Goal: Transaction & Acquisition: Subscribe to service/newsletter

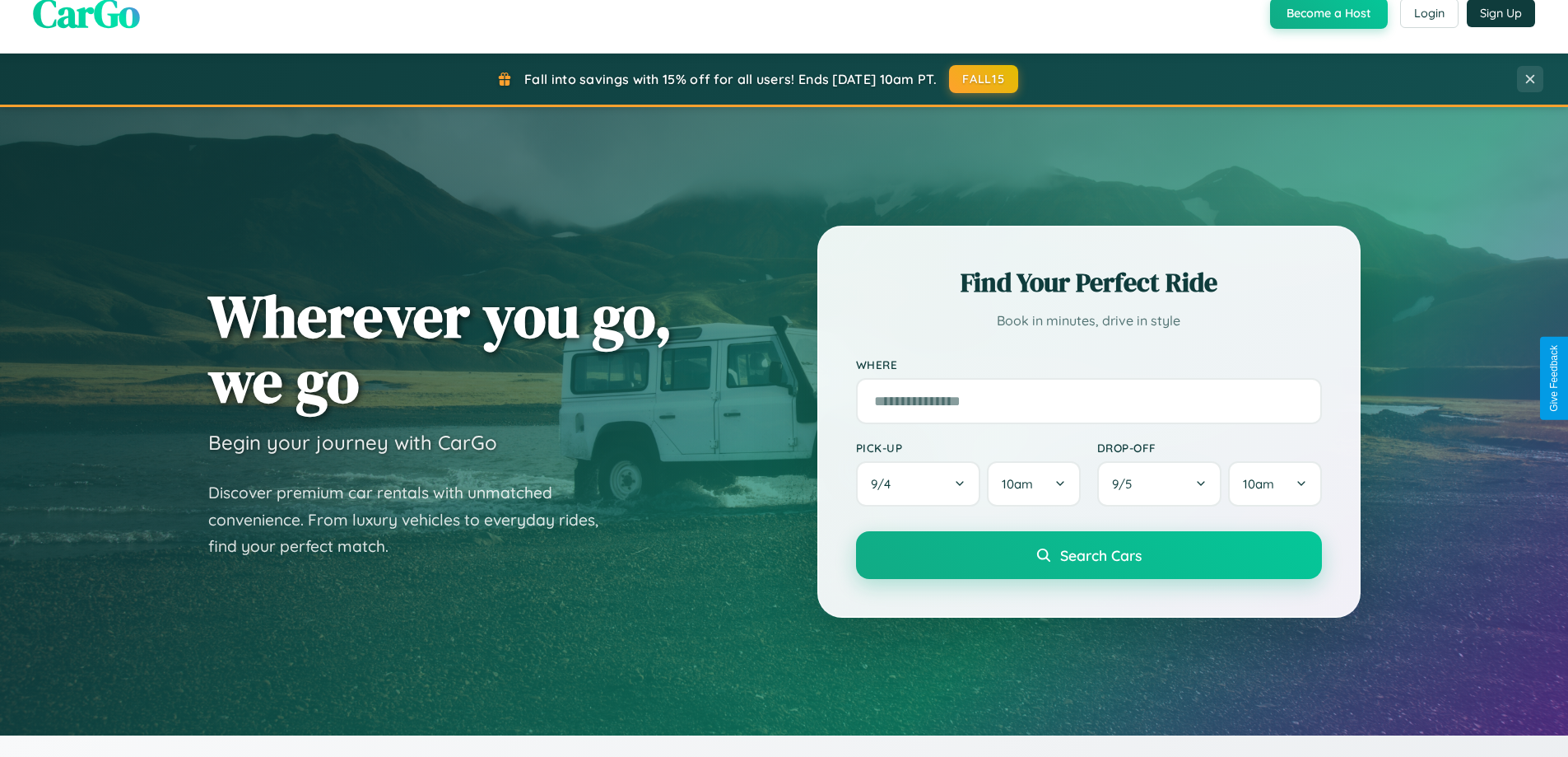
scroll to position [709, 0]
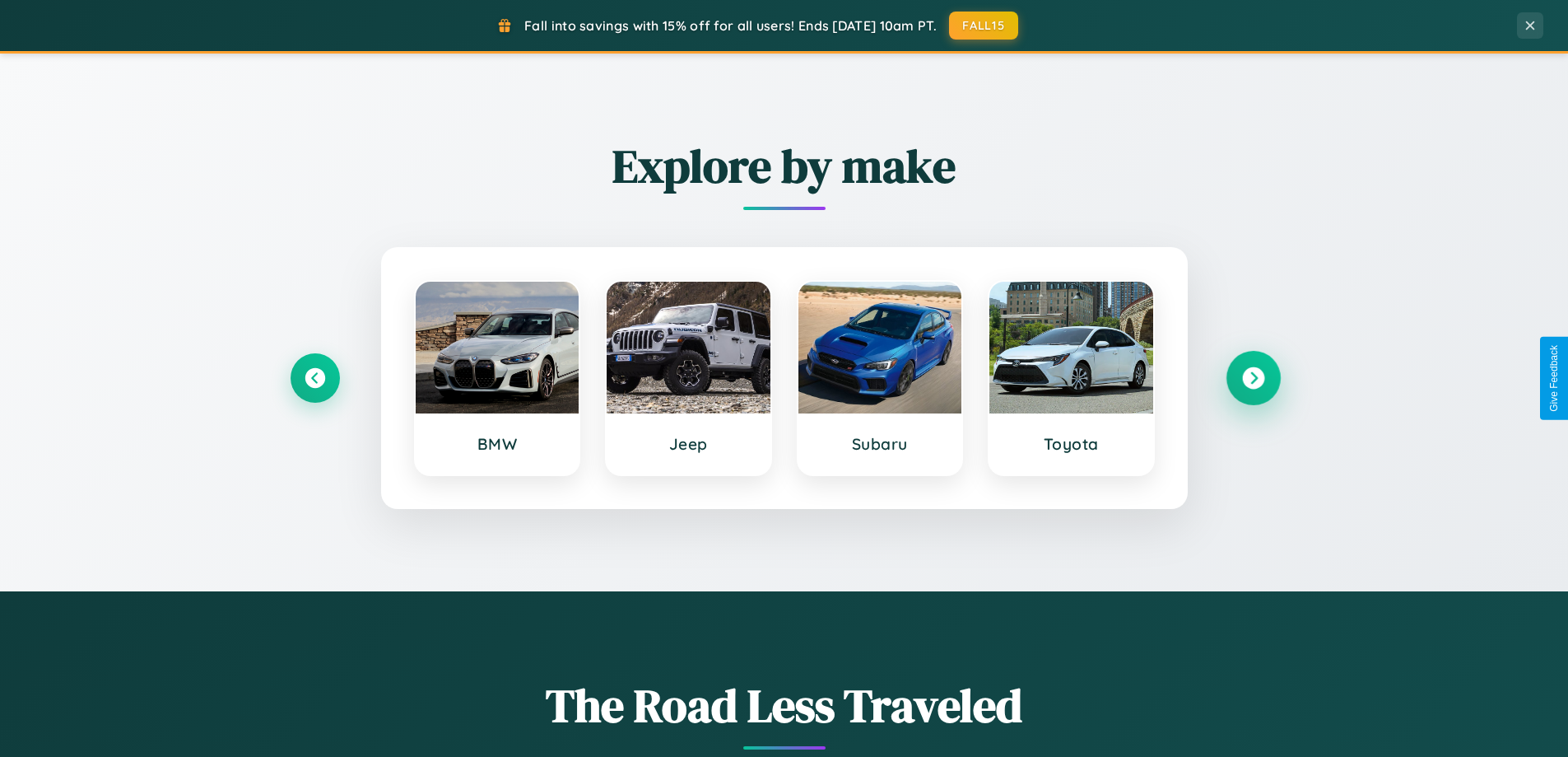
click at [1253, 378] on icon at bounding box center [1253, 378] width 22 height 22
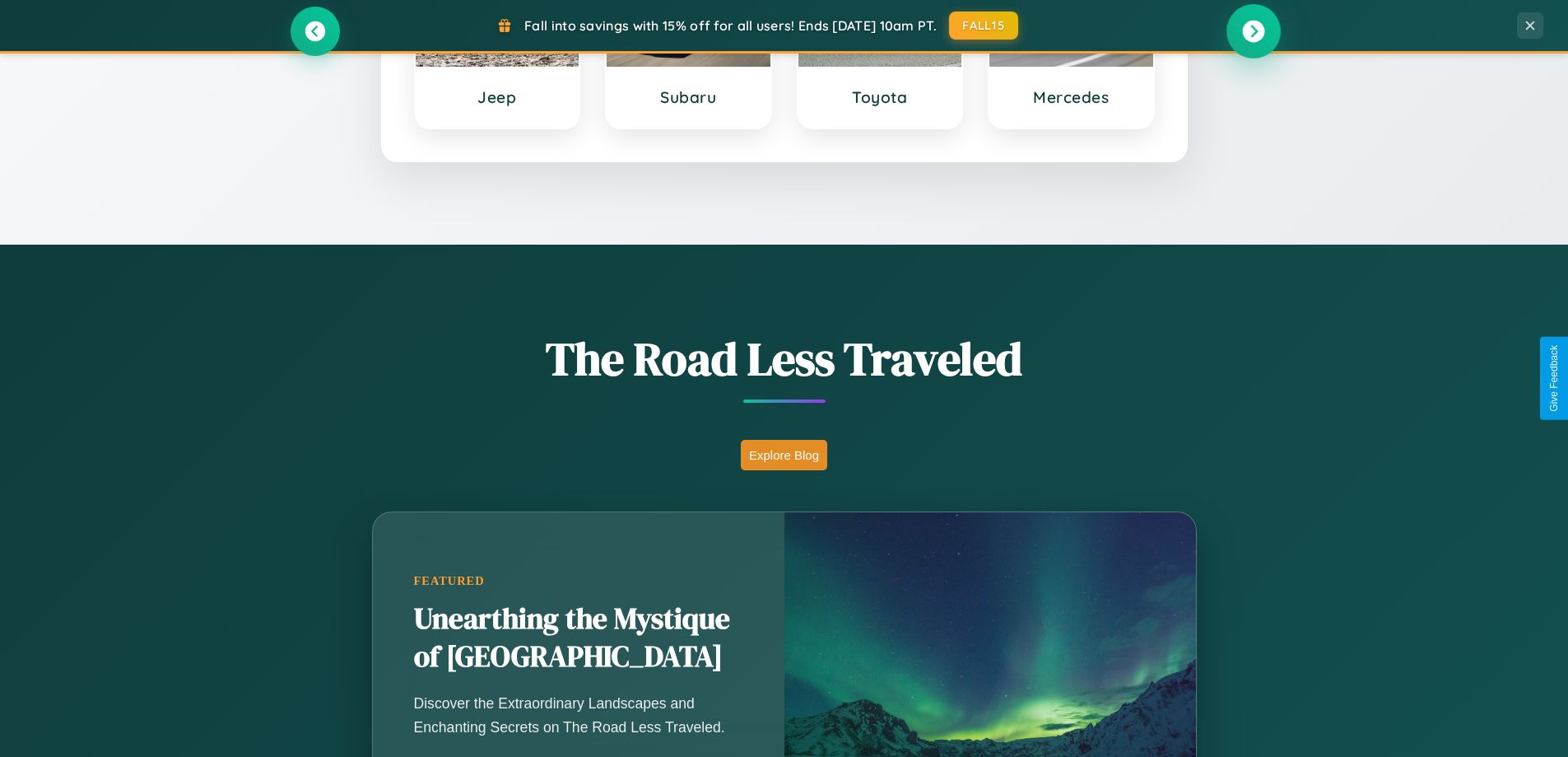
scroll to position [1133, 0]
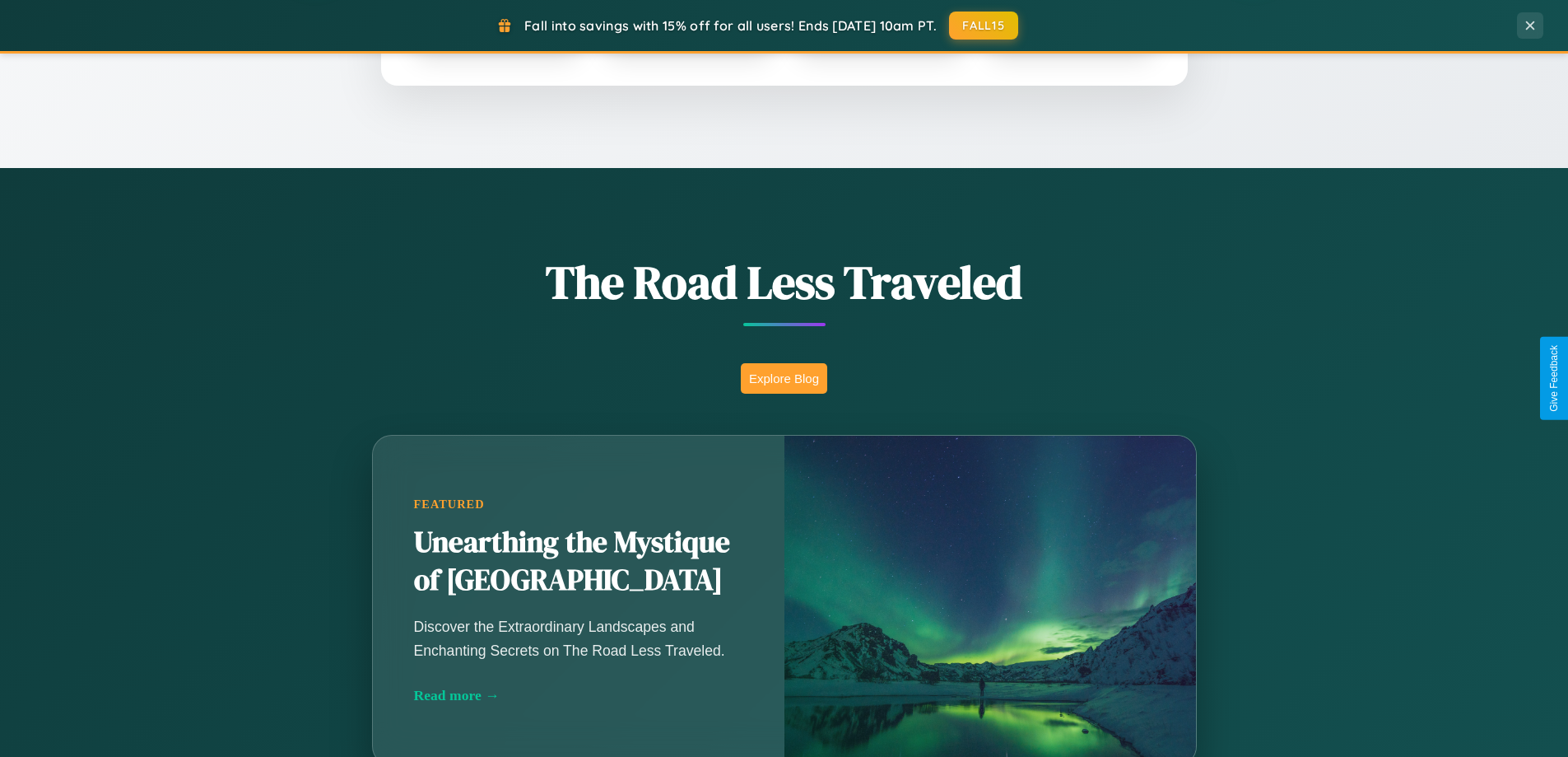
click at [783, 378] on button "Explore Blog" at bounding box center [784, 378] width 87 height 31
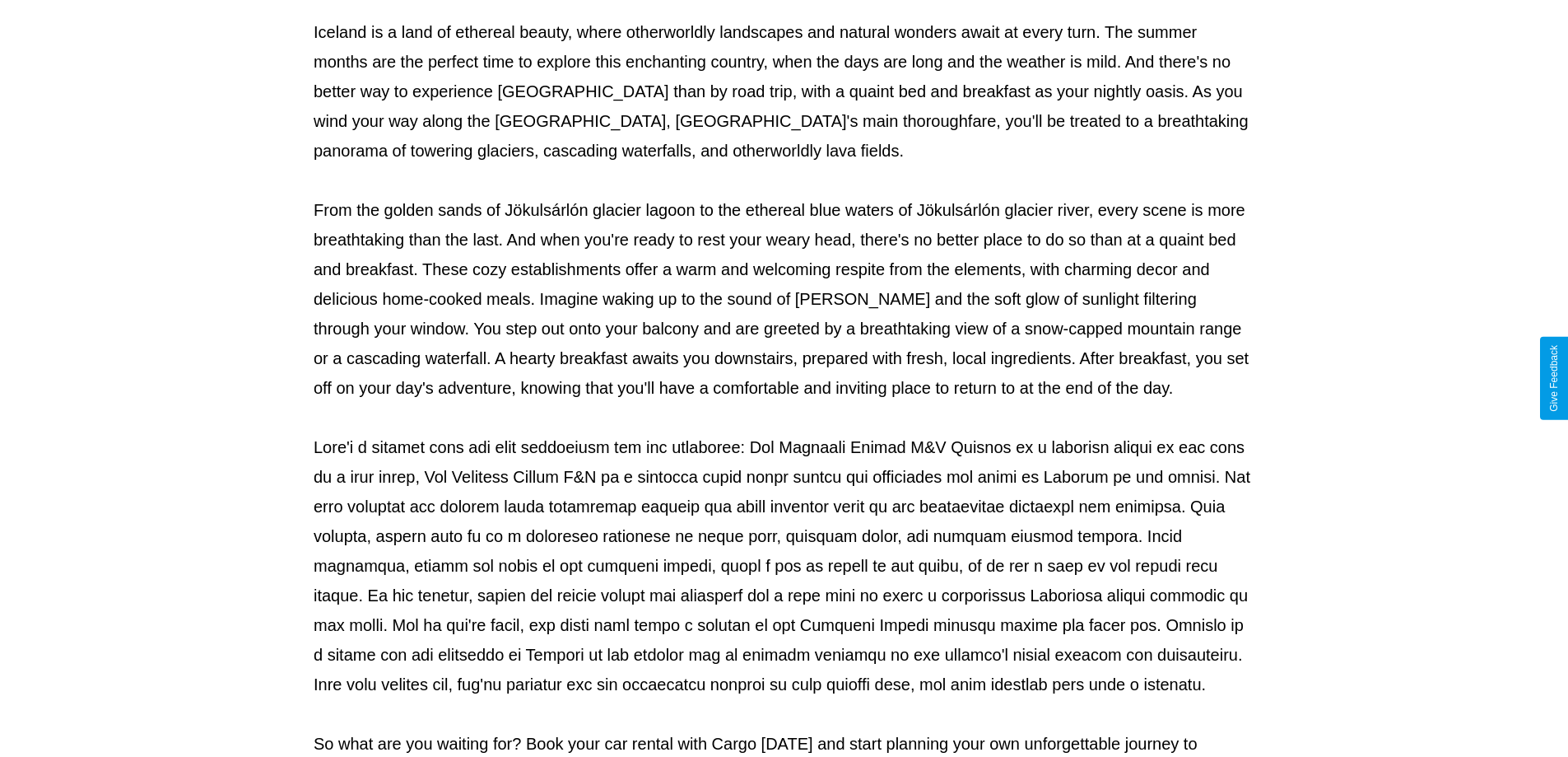
scroll to position [533, 0]
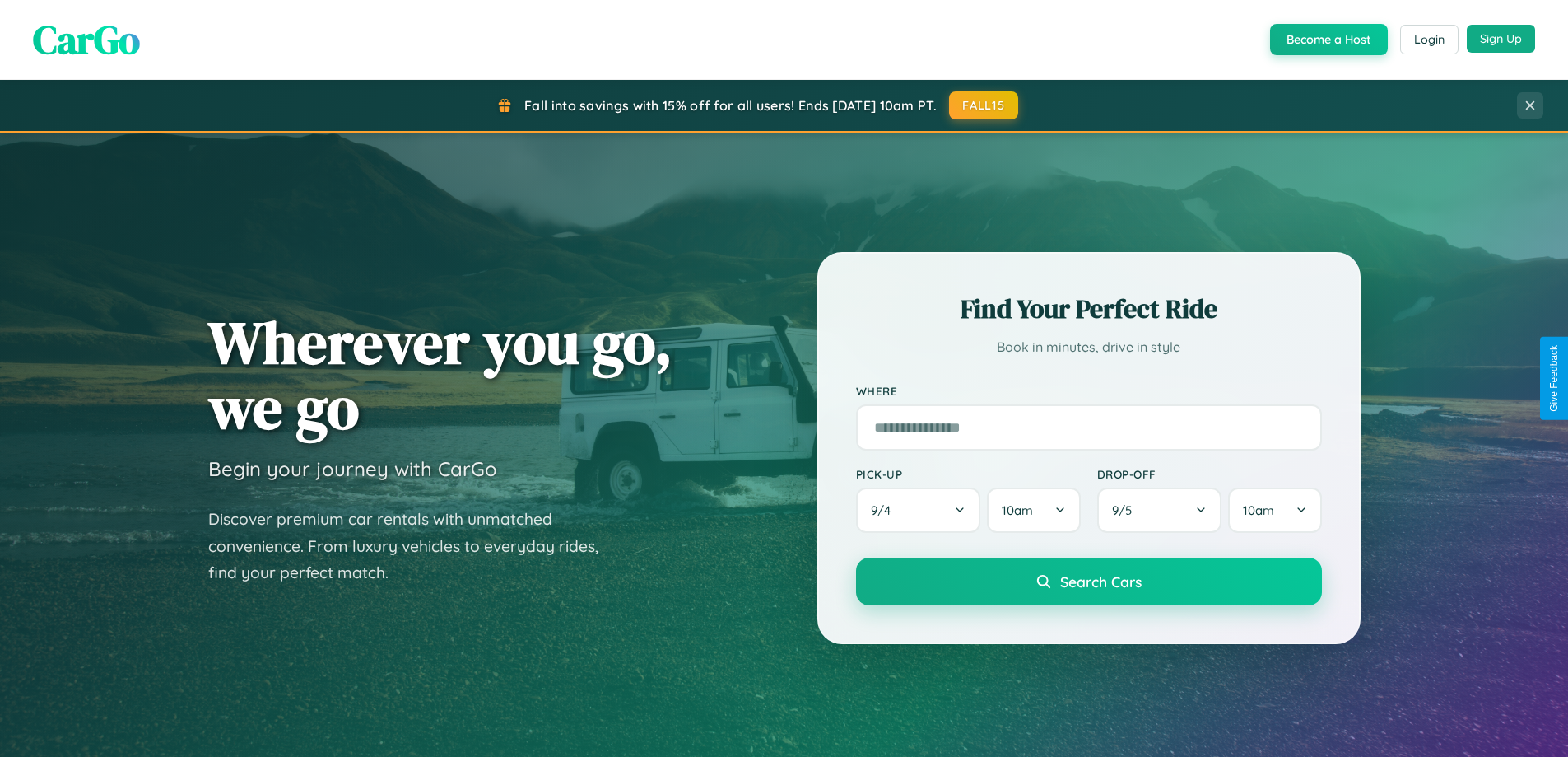
click at [1501, 39] on button "Sign Up" at bounding box center [1501, 38] width 68 height 28
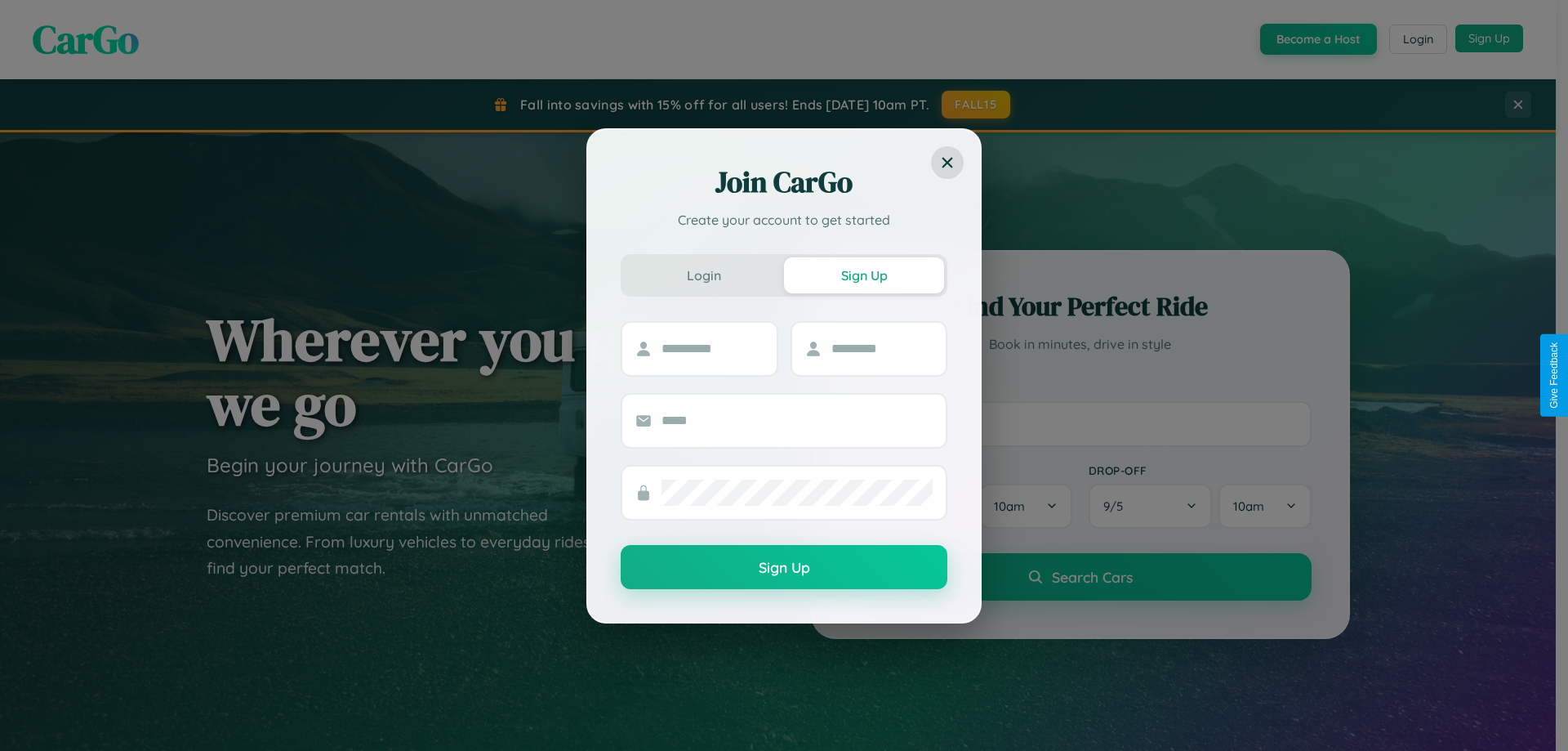
scroll to position [2, 0]
